Goal: Task Accomplishment & Management: Use online tool/utility

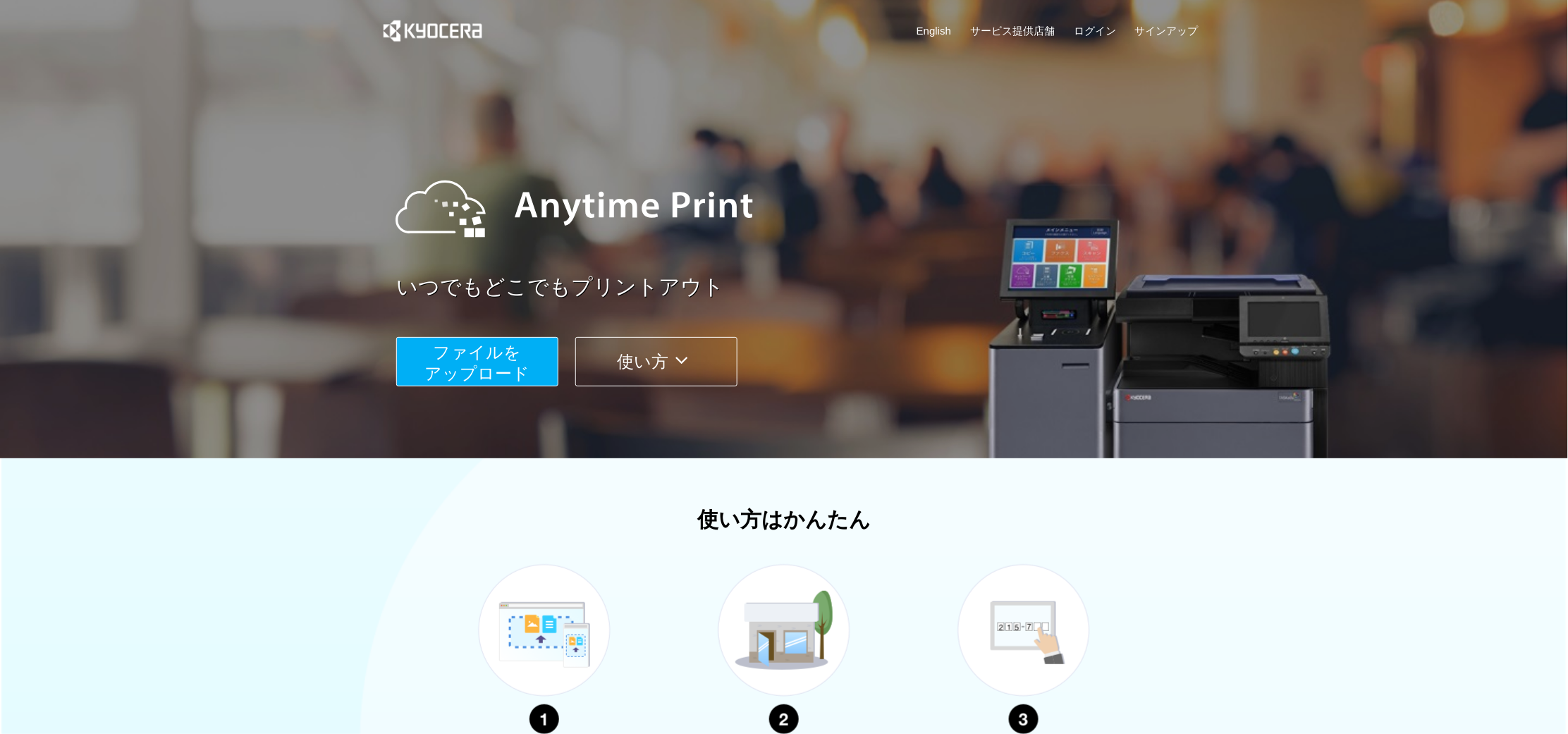
click at [466, 369] on span "ファイルを ​​アップロード" at bounding box center [477, 362] width 105 height 40
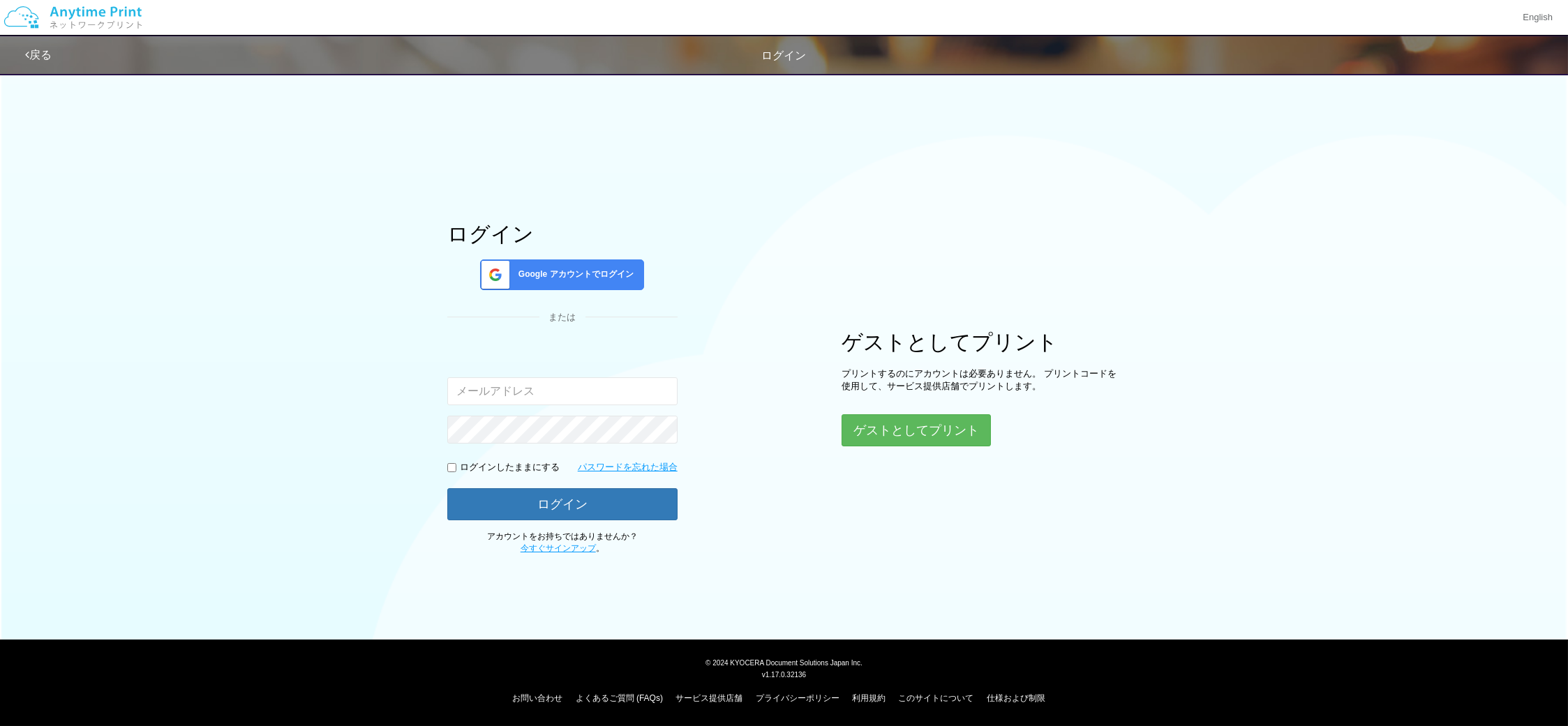
click at [472, 387] on input "email" at bounding box center [562, 392] width 230 height 28
type input "[PERSON_NAME][EMAIL_ADDRESS][DOMAIN_NAME]"
click at [524, 500] on button "ログイン" at bounding box center [562, 504] width 230 height 31
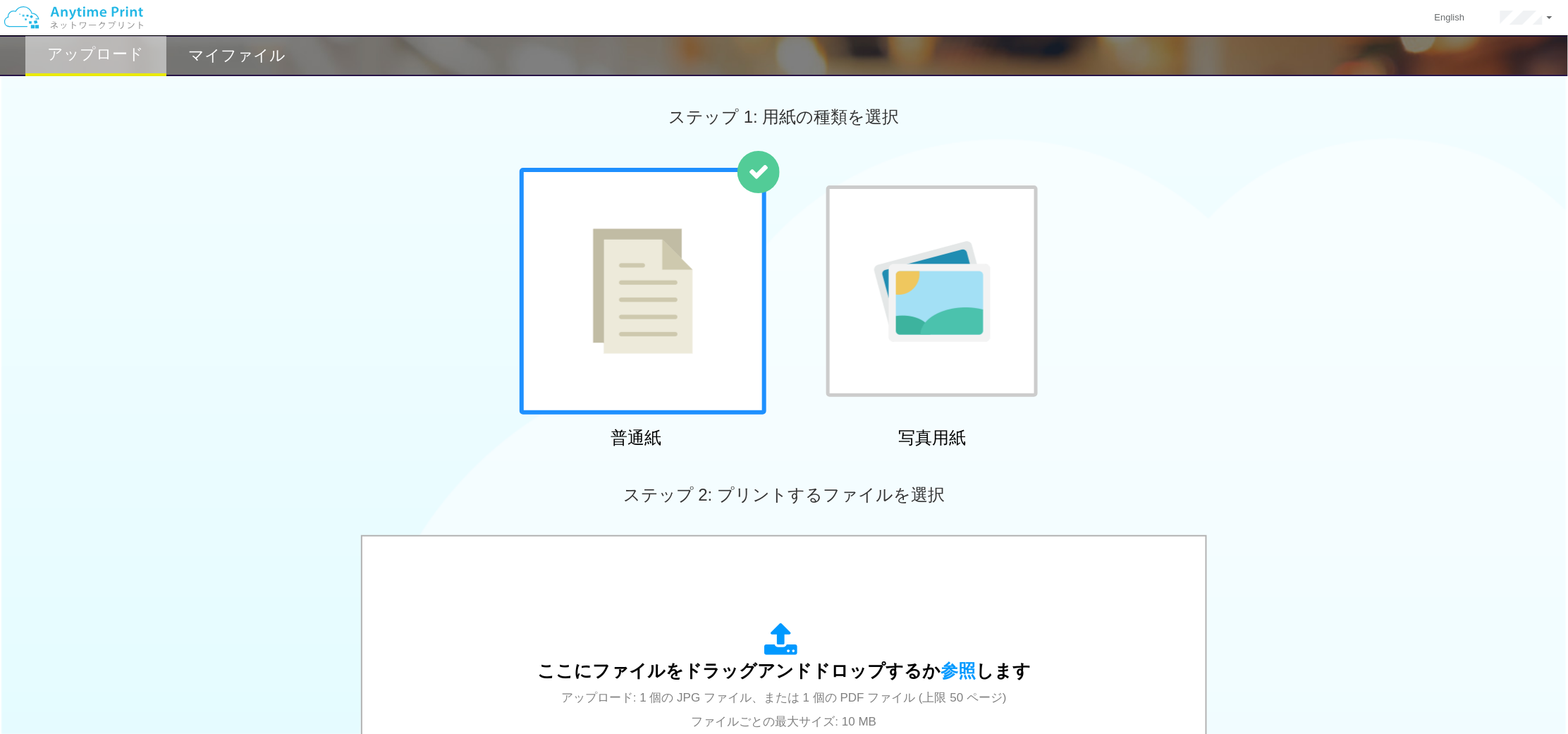
click at [654, 329] on img at bounding box center [643, 291] width 100 height 125
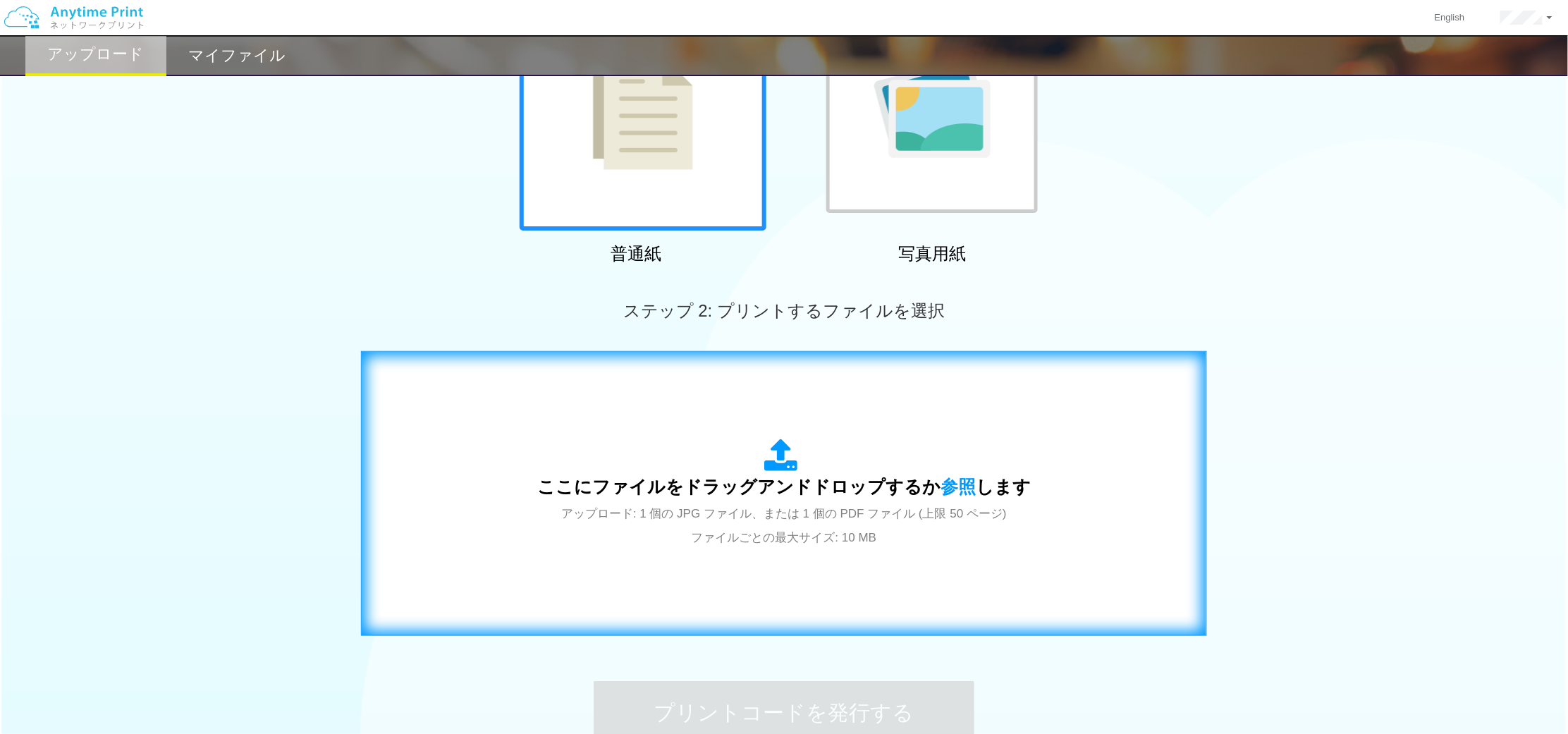
scroll to position [207, 0]
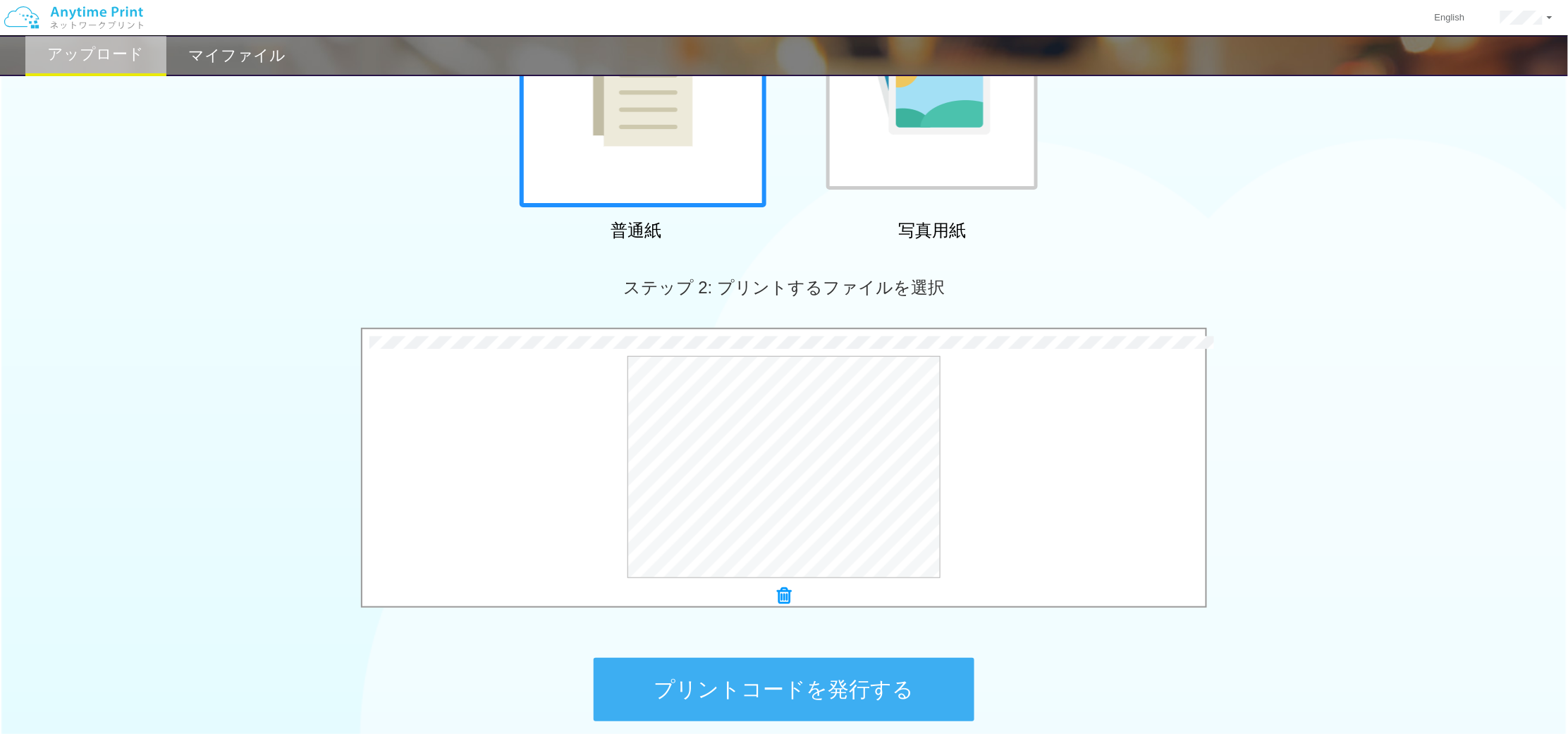
click at [786, 685] on button "プリントコードを発行する" at bounding box center [784, 689] width 381 height 64
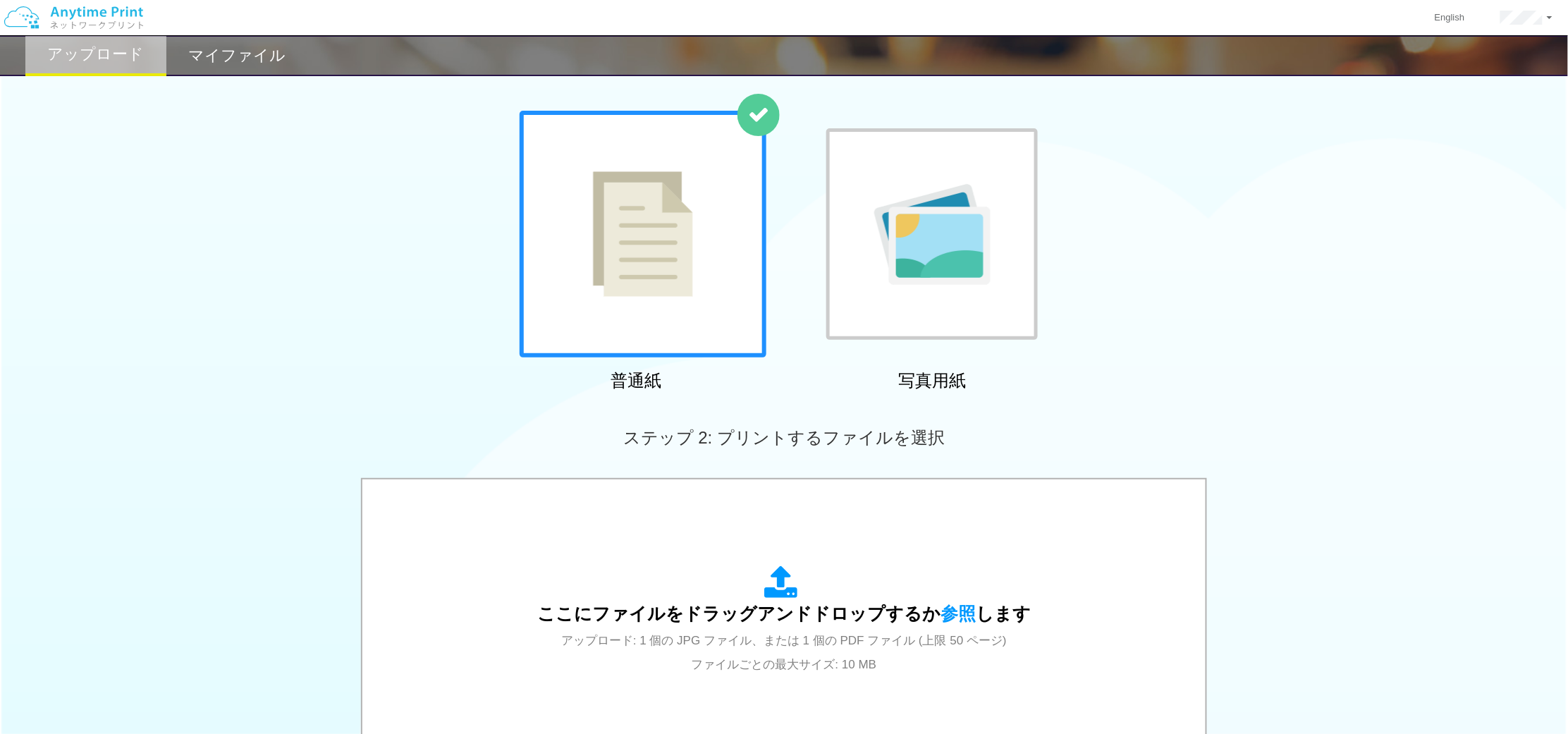
scroll to position [104, 0]
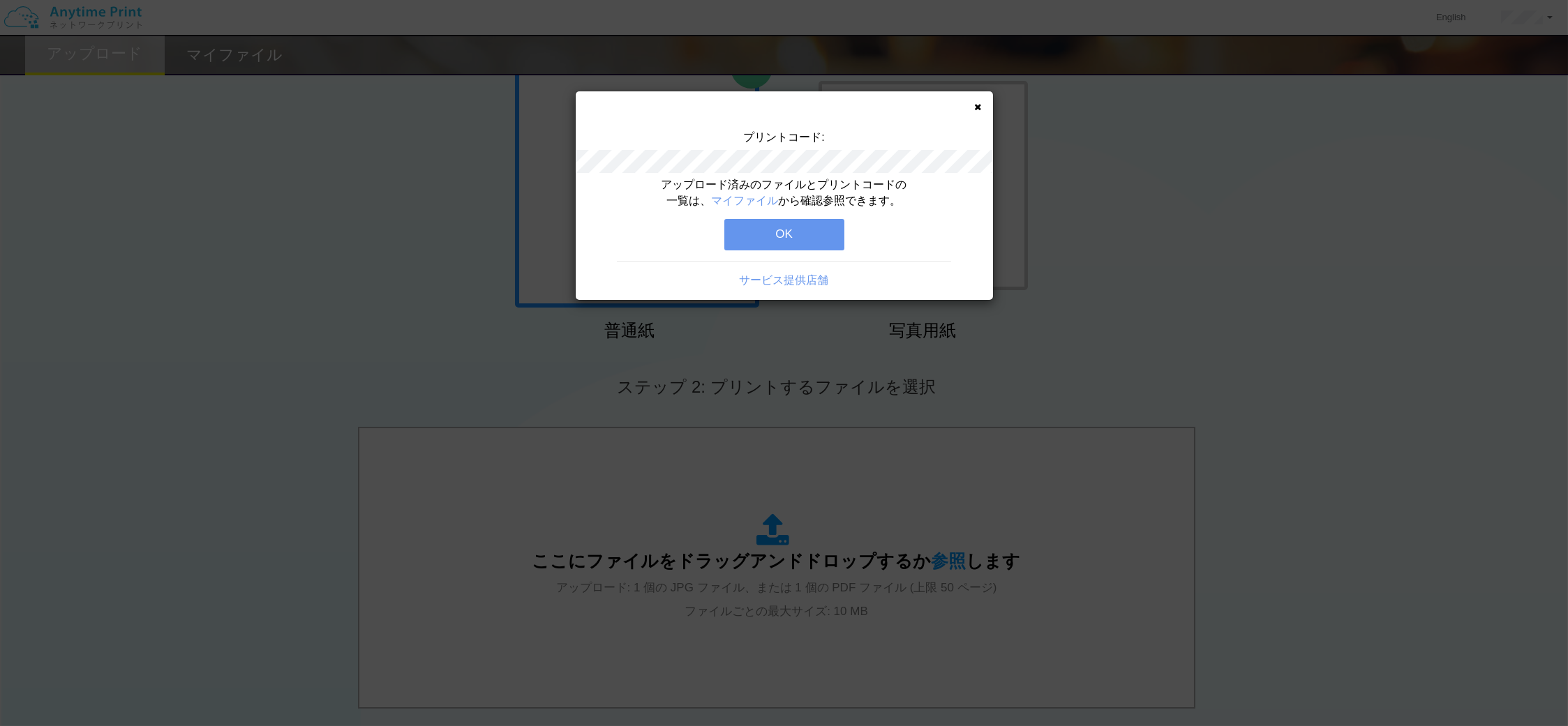
click at [789, 234] on button "OK" at bounding box center [784, 234] width 120 height 31
